Goal: Task Accomplishment & Management: Manage account settings

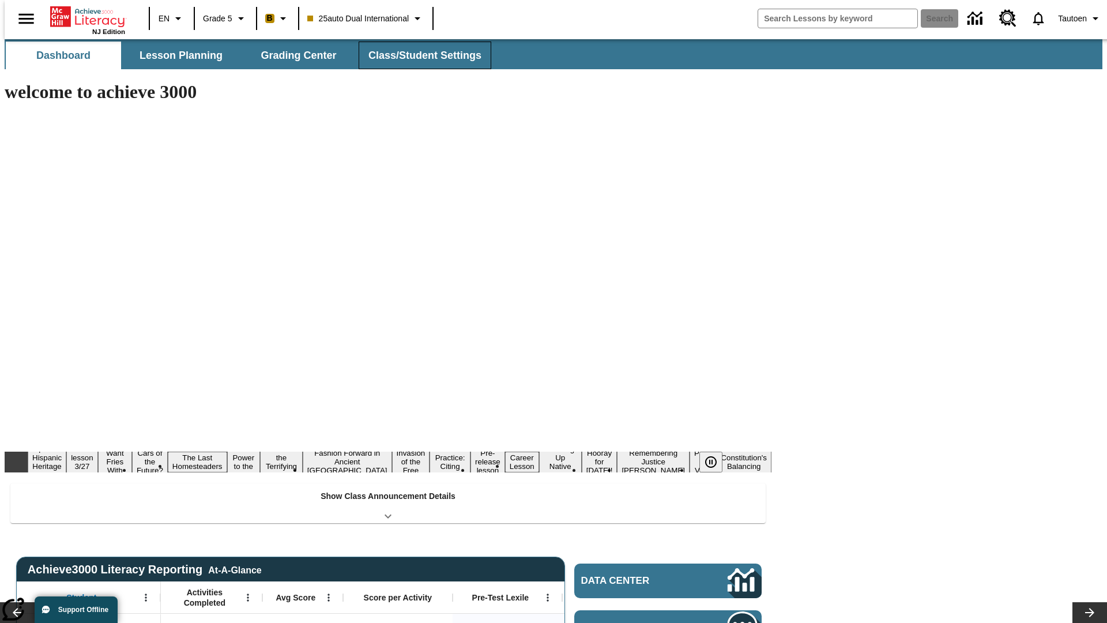
click at [418, 55] on button "Class/Student Settings" at bounding box center [425, 56] width 133 height 28
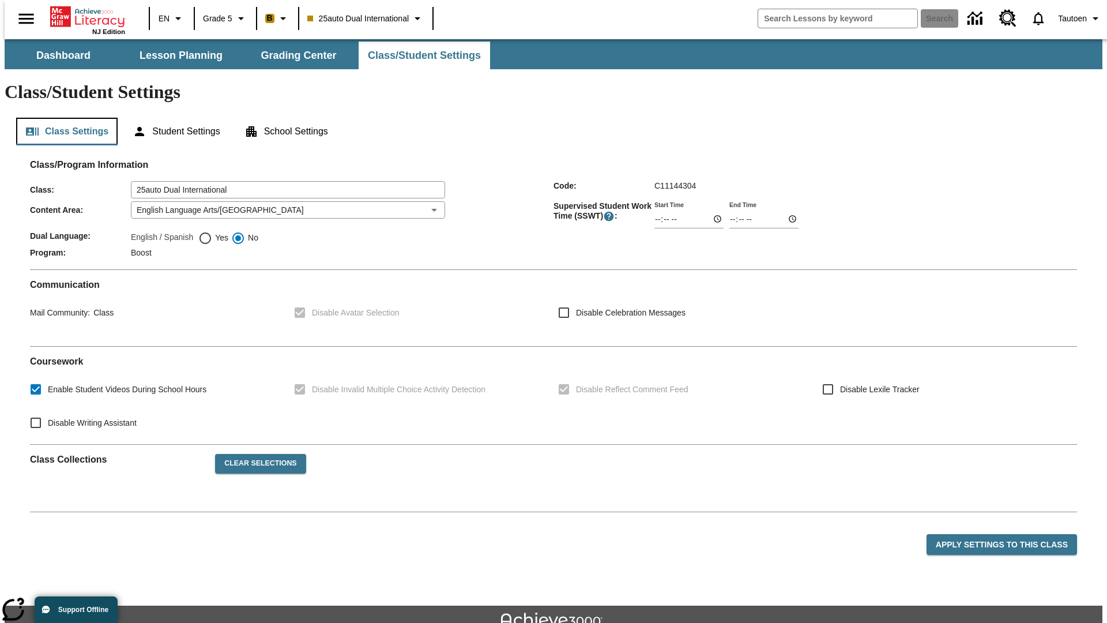
click at [62, 118] on button "Class Settings" at bounding box center [66, 132] width 101 height 28
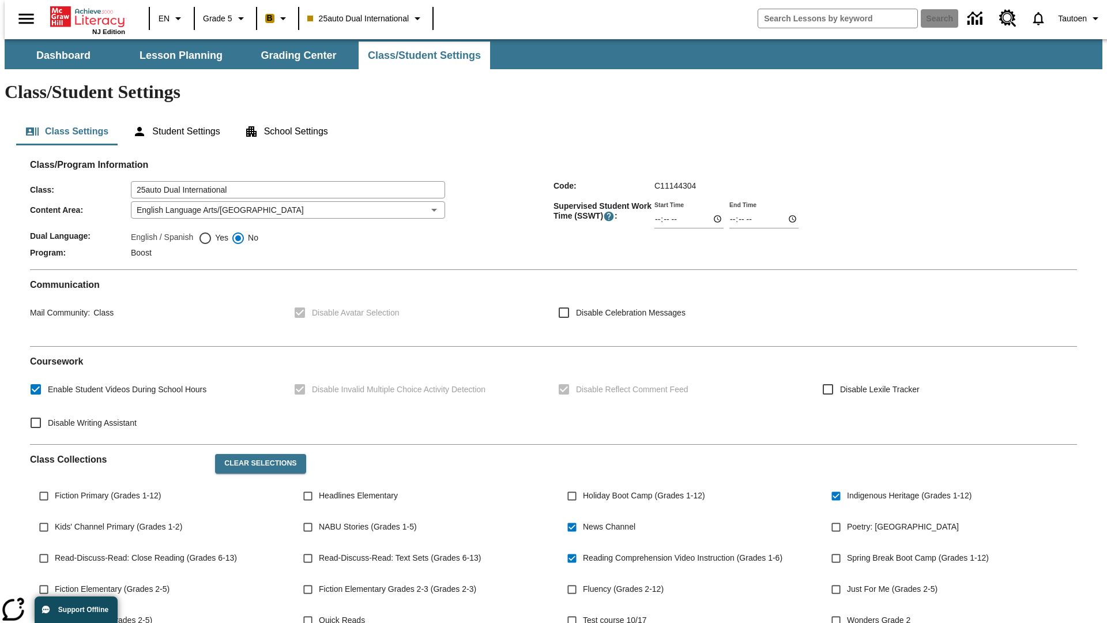
click at [213, 232] on span "Yes" at bounding box center [220, 238] width 16 height 12
click at [212, 231] on input "Yes" at bounding box center [205, 238] width 14 height 14
radio input "true"
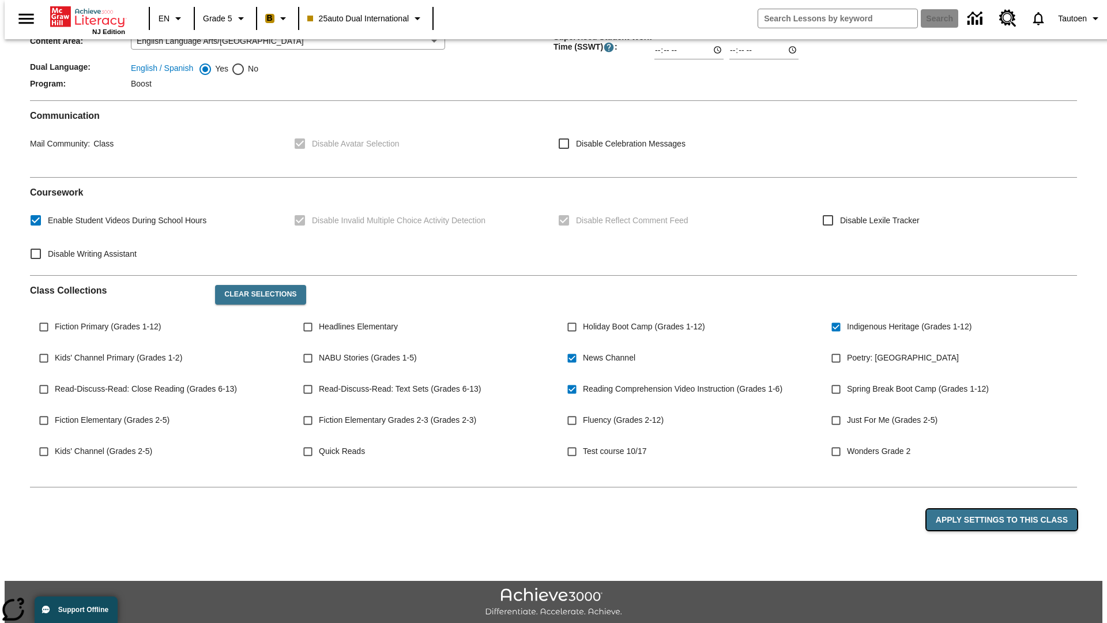
click at [1008, 509] on button "Apply Settings to this Class" at bounding box center [1001, 519] width 150 height 21
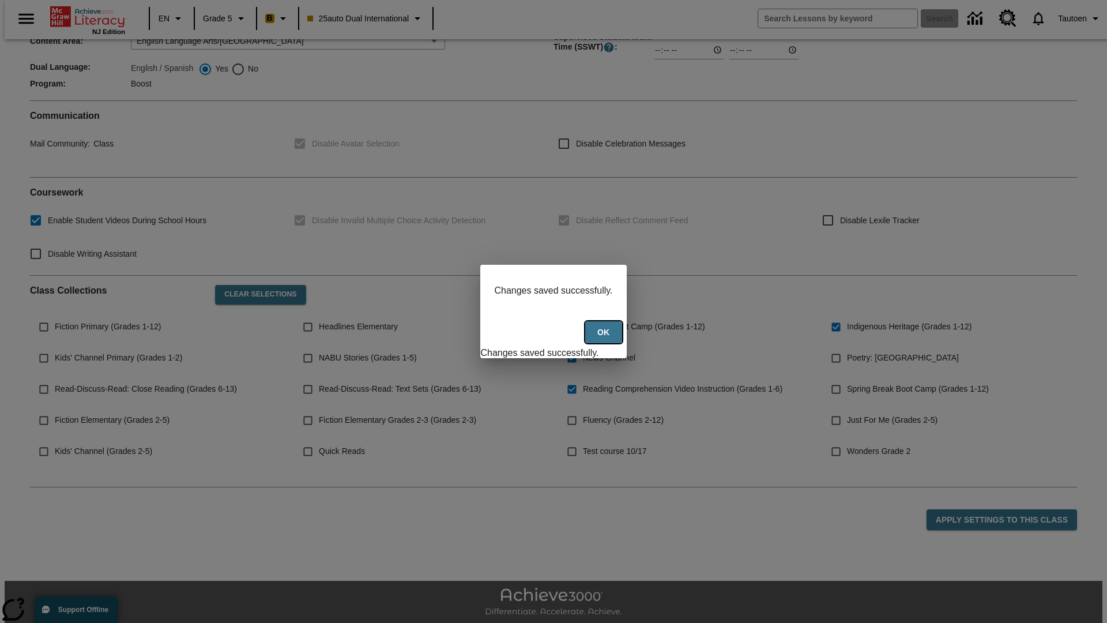
click at [605, 338] on button "Ok" at bounding box center [603, 332] width 37 height 22
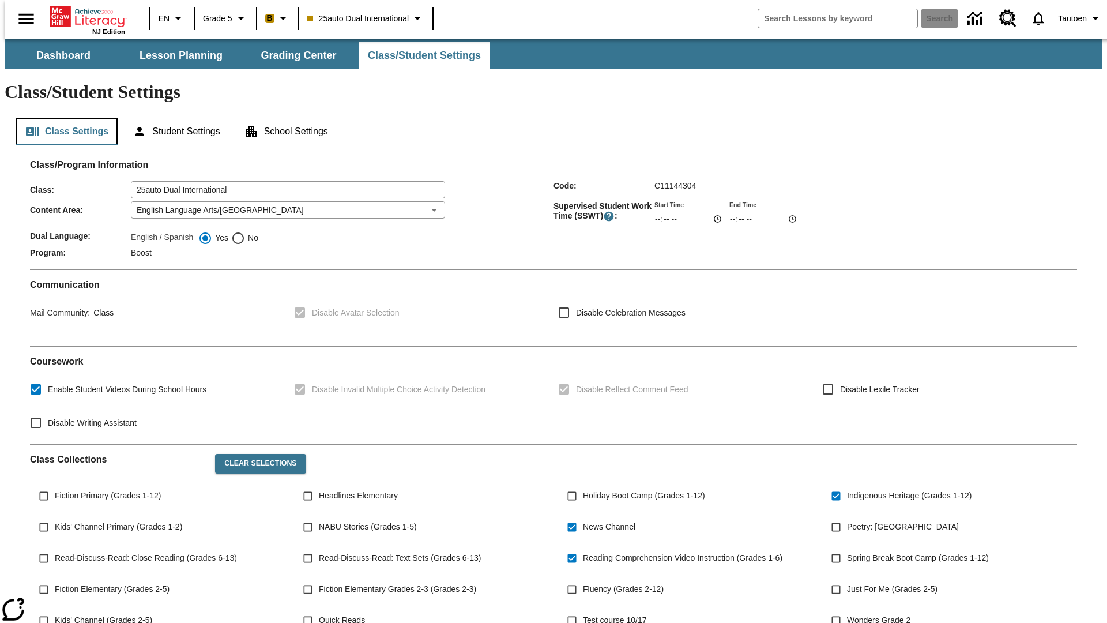
click at [62, 118] on button "Class Settings" at bounding box center [66, 132] width 101 height 28
click at [173, 118] on button "Student Settings" at bounding box center [175, 132] width 105 height 28
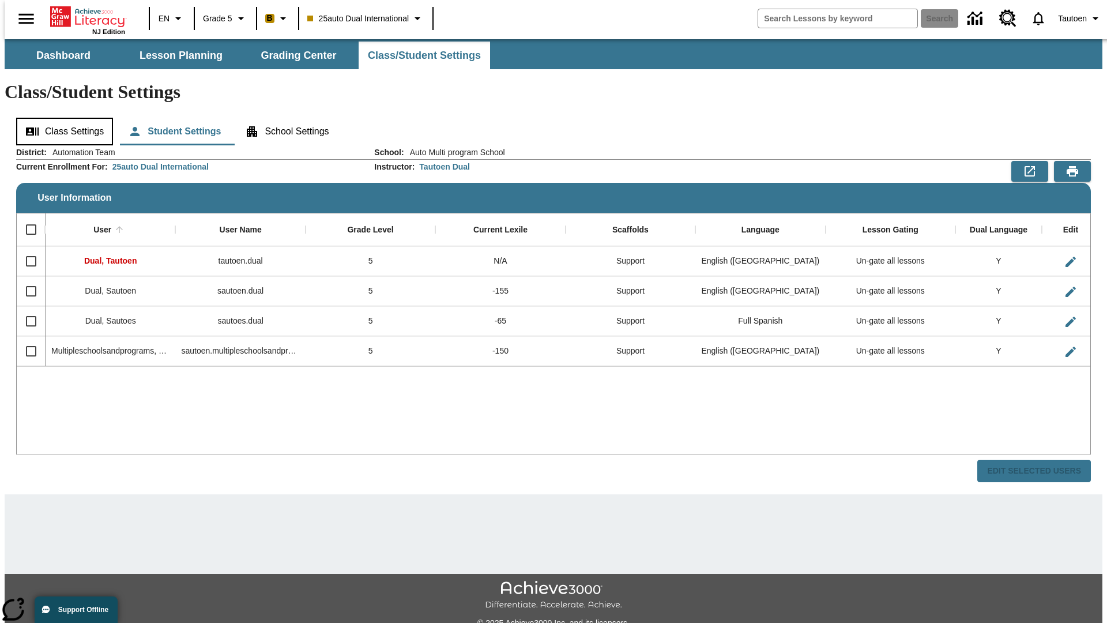
click at [61, 118] on button "Class Settings" at bounding box center [64, 132] width 97 height 28
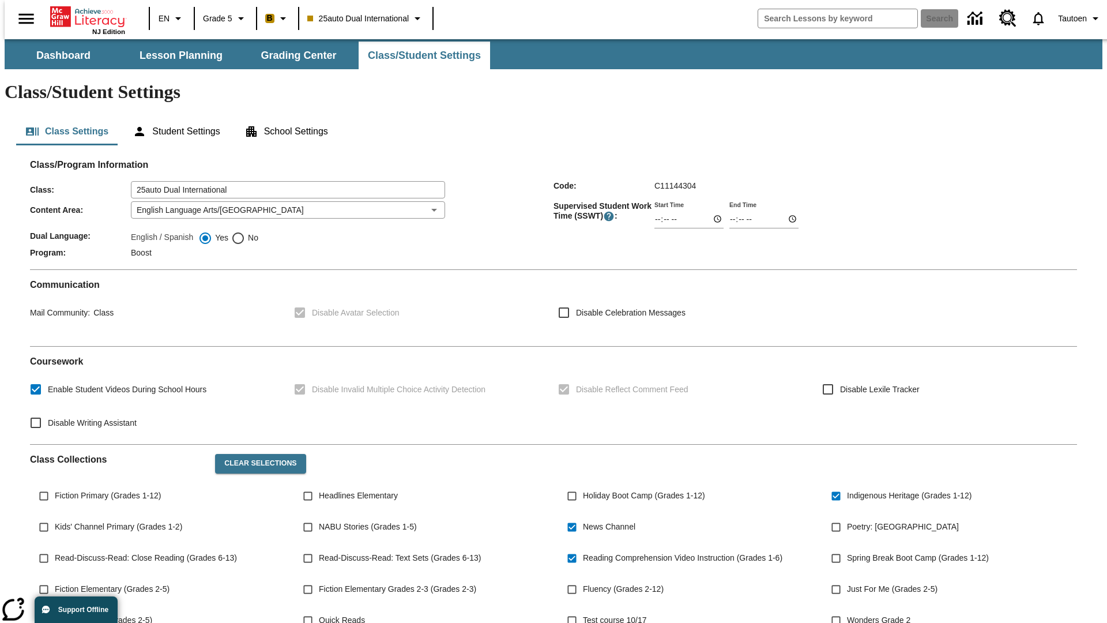
click at [245, 232] on span "No" at bounding box center [251, 238] width 13 height 12
click at [245, 231] on input "No" at bounding box center [238, 238] width 14 height 14
radio input "true"
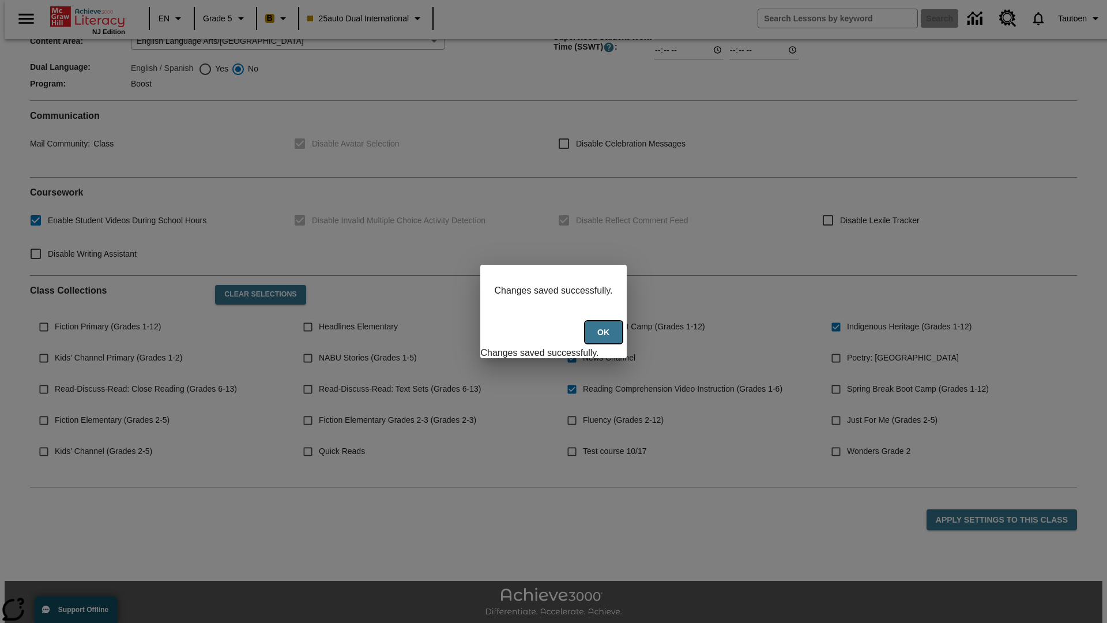
click at [605, 338] on button "Ok" at bounding box center [603, 332] width 37 height 22
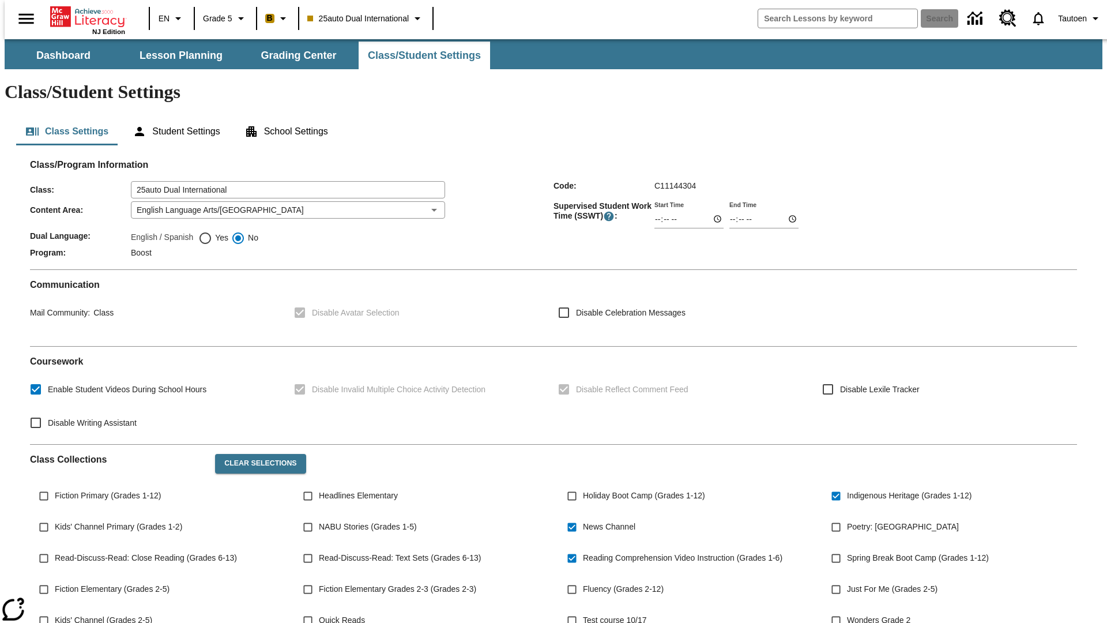
scroll to position [169, 0]
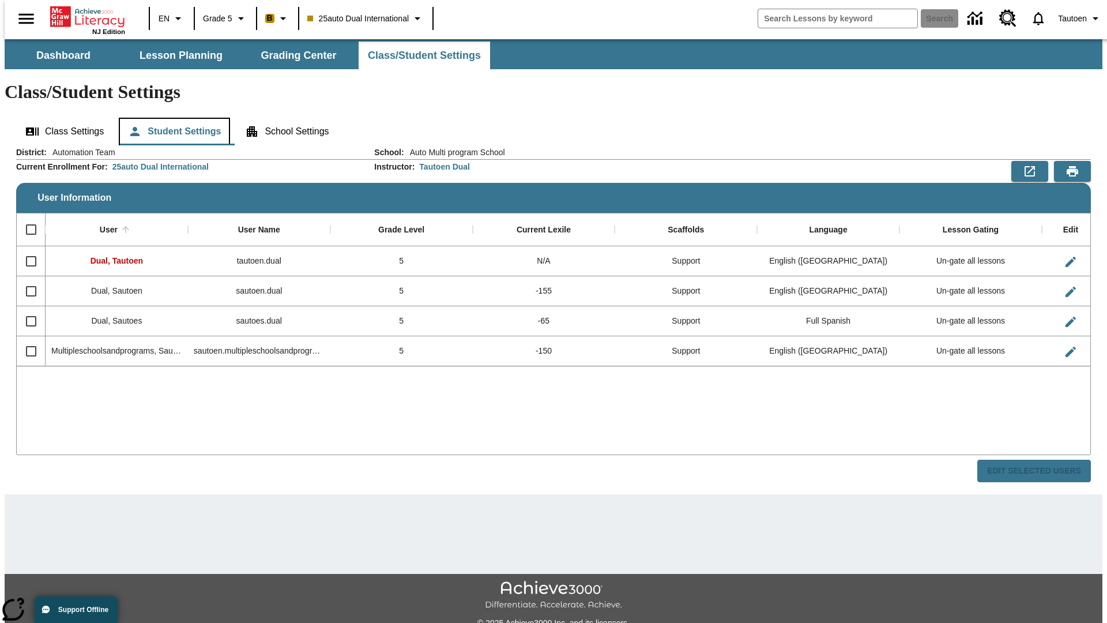
scroll to position [25, 0]
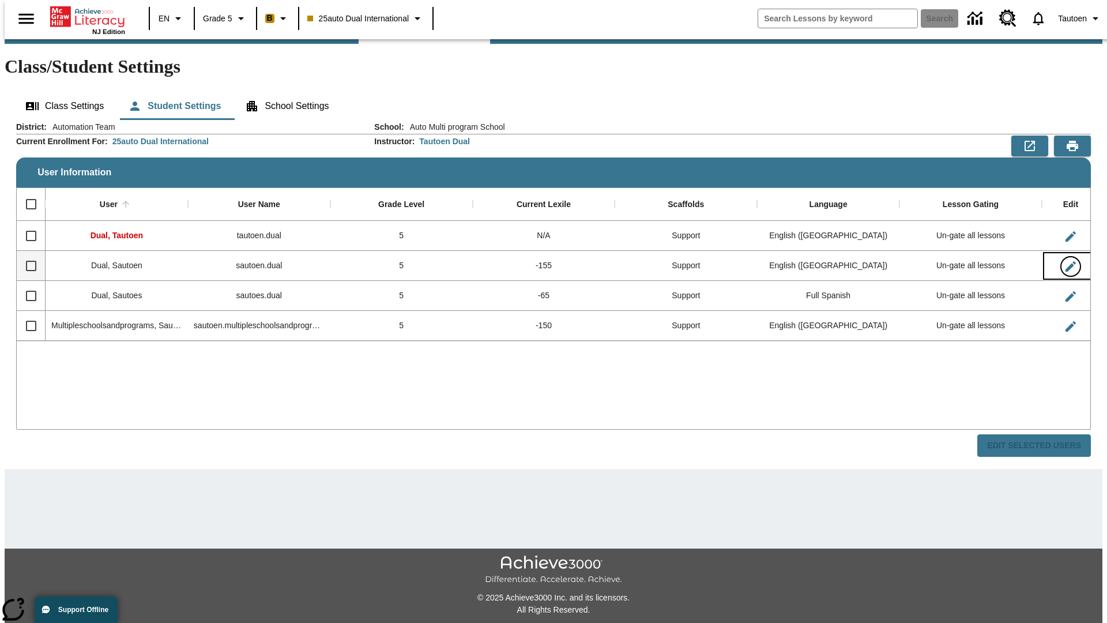
click at [1065, 261] on icon "Edit User" at bounding box center [1070, 266] width 10 height 10
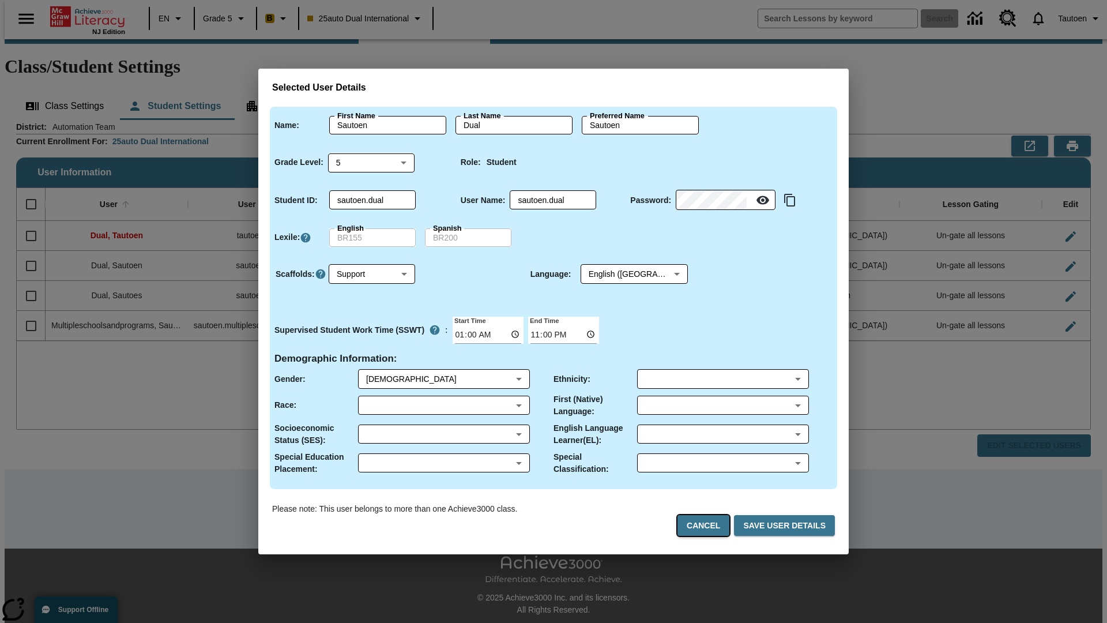
click at [708, 525] on button "Cancel" at bounding box center [703, 525] width 52 height 21
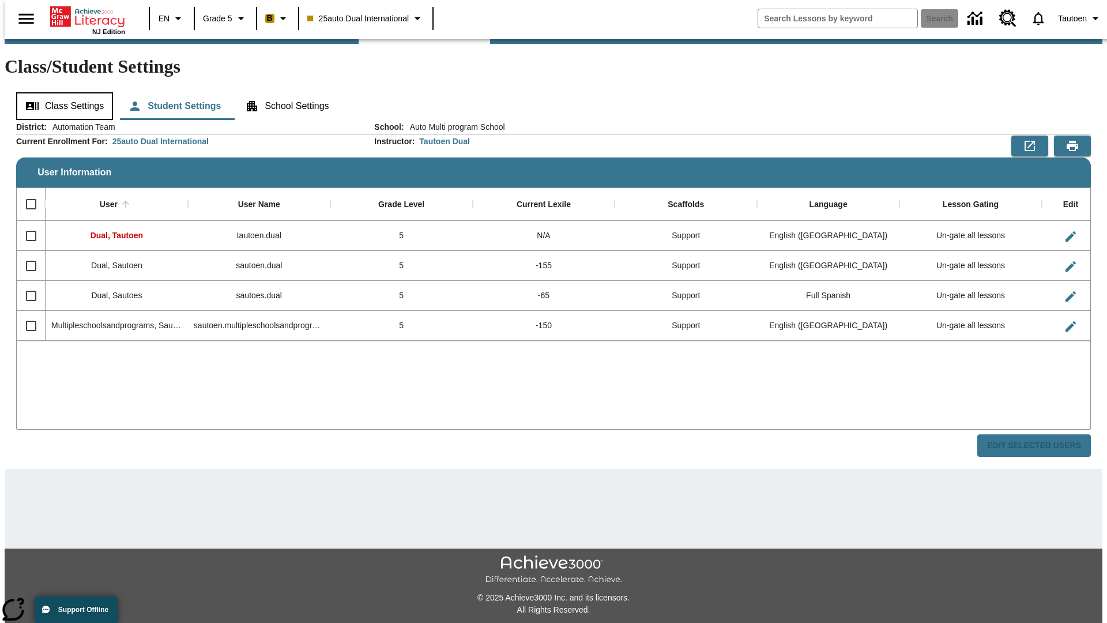
click at [61, 92] on button "Class Settings" at bounding box center [64, 106] width 97 height 28
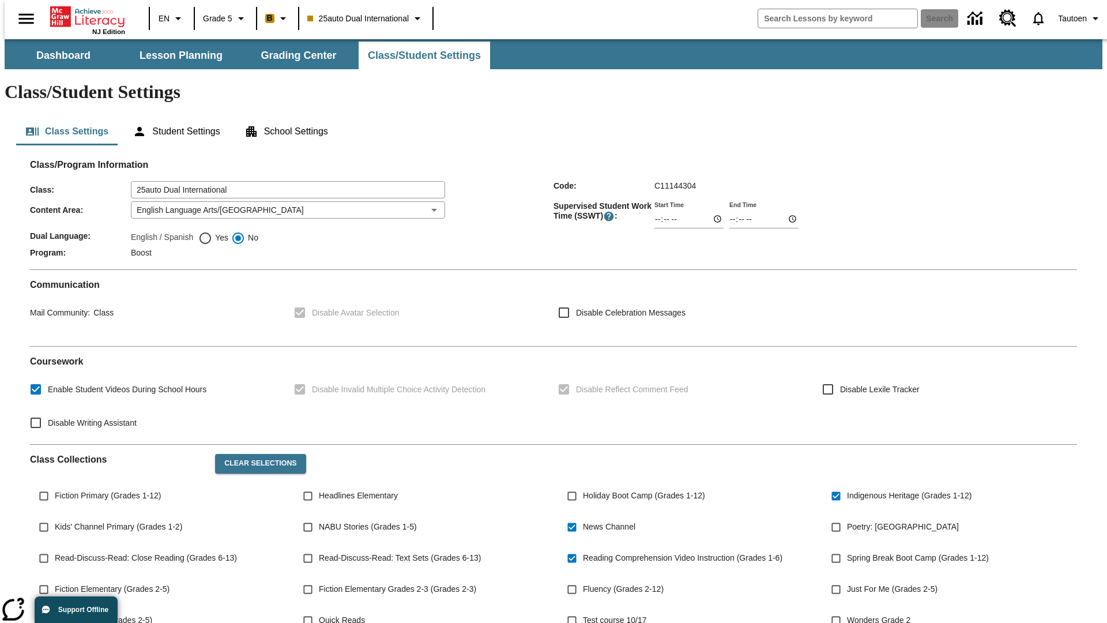
click at [213, 232] on span "Yes" at bounding box center [220, 238] width 16 height 12
click at [212, 231] on input "Yes" at bounding box center [205, 238] width 14 height 14
radio input "true"
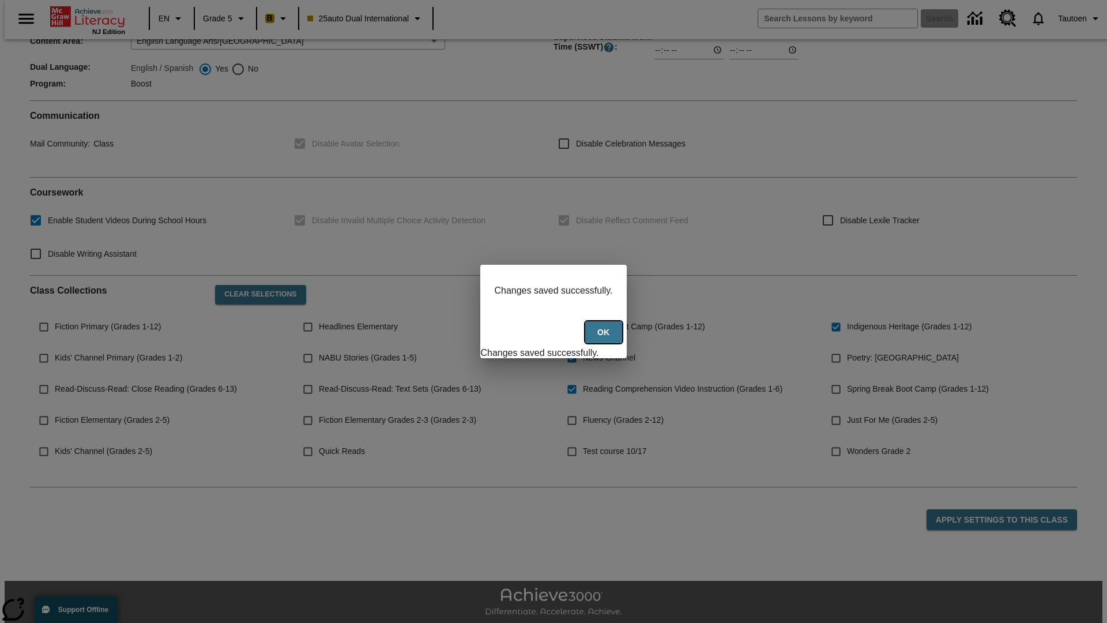
click at [605, 338] on button "Ok" at bounding box center [603, 332] width 37 height 22
